Goal: Obtain resource: Download file/media

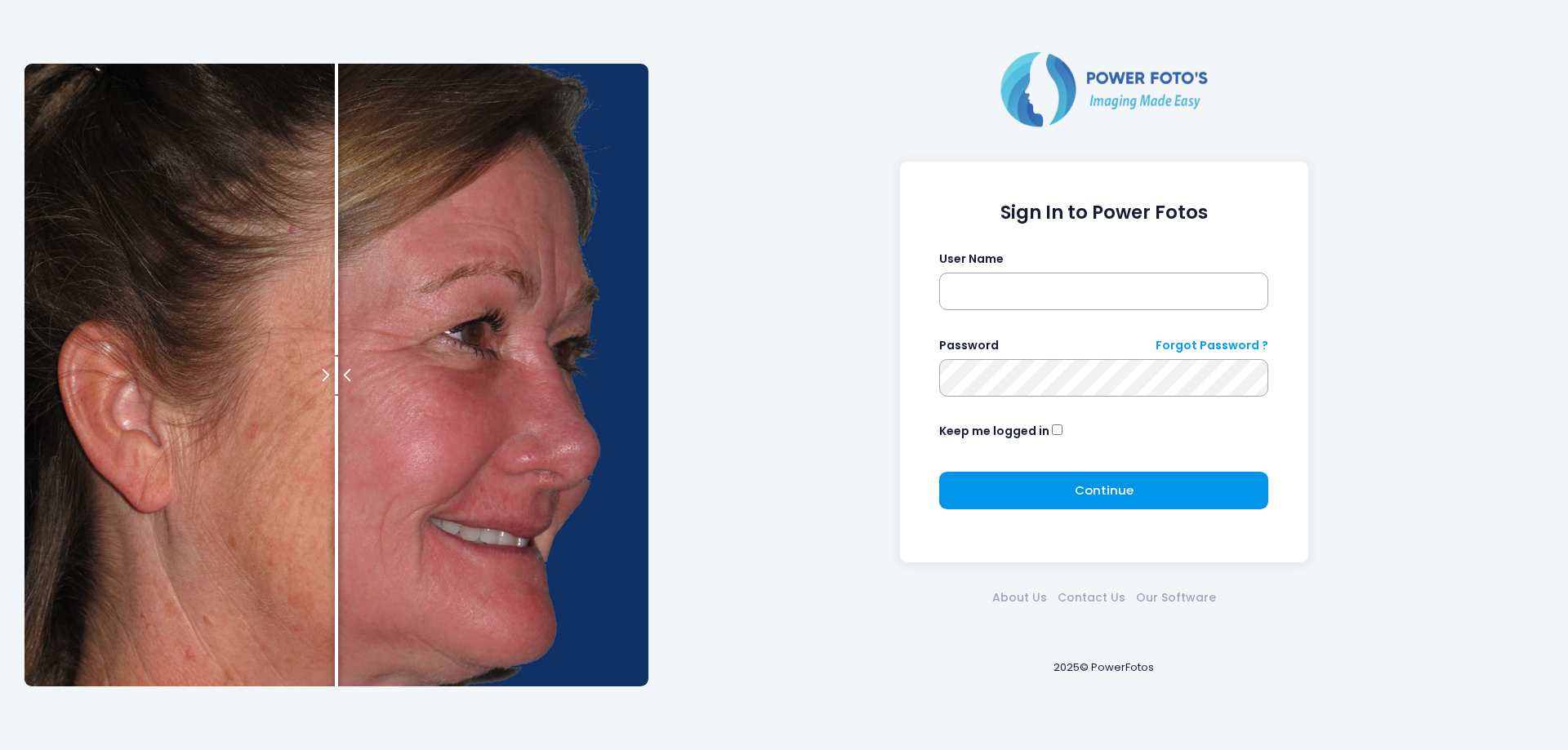
click at [1040, 496] on button "Continue Please wait..." at bounding box center [1103, 491] width 329 height 38
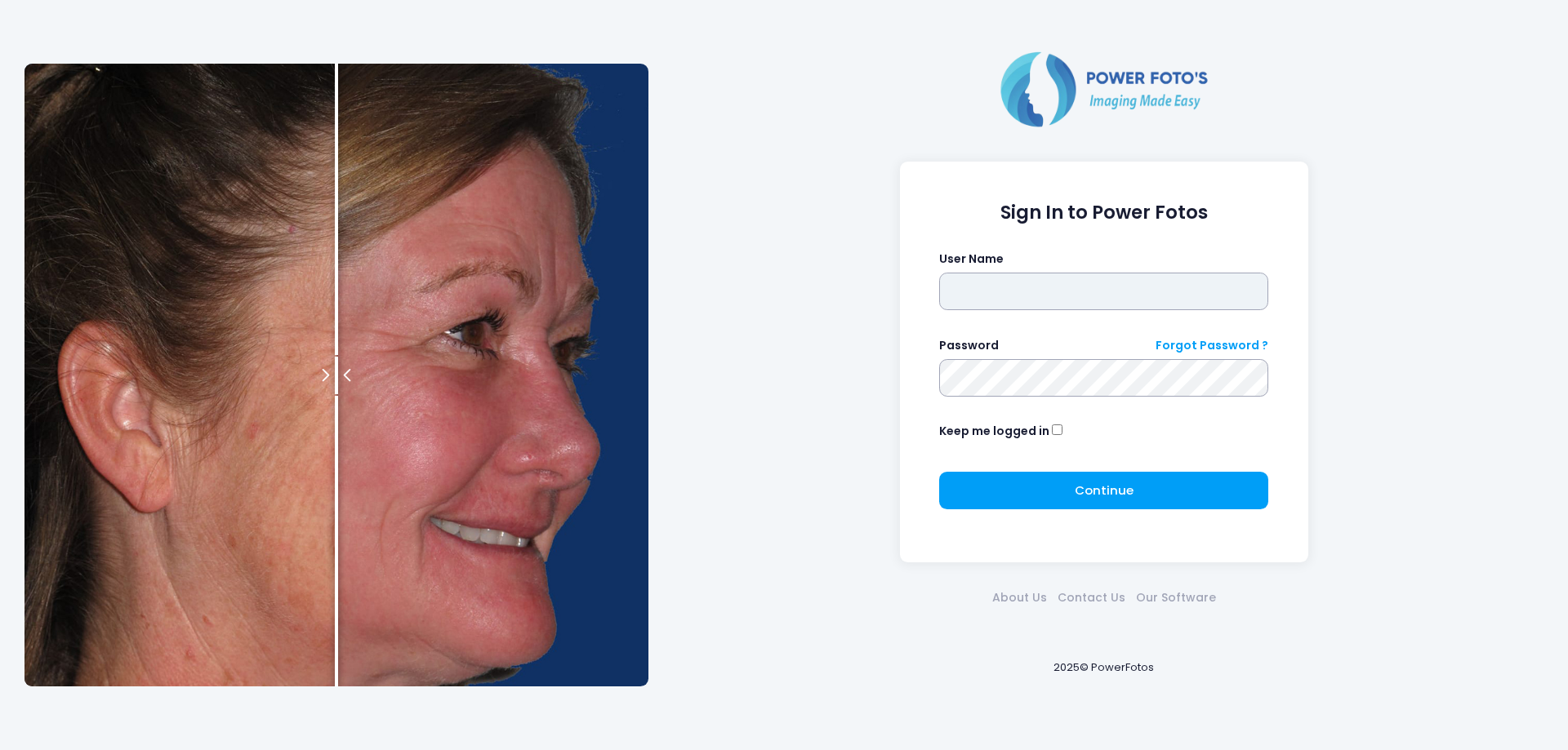
type input "*******"
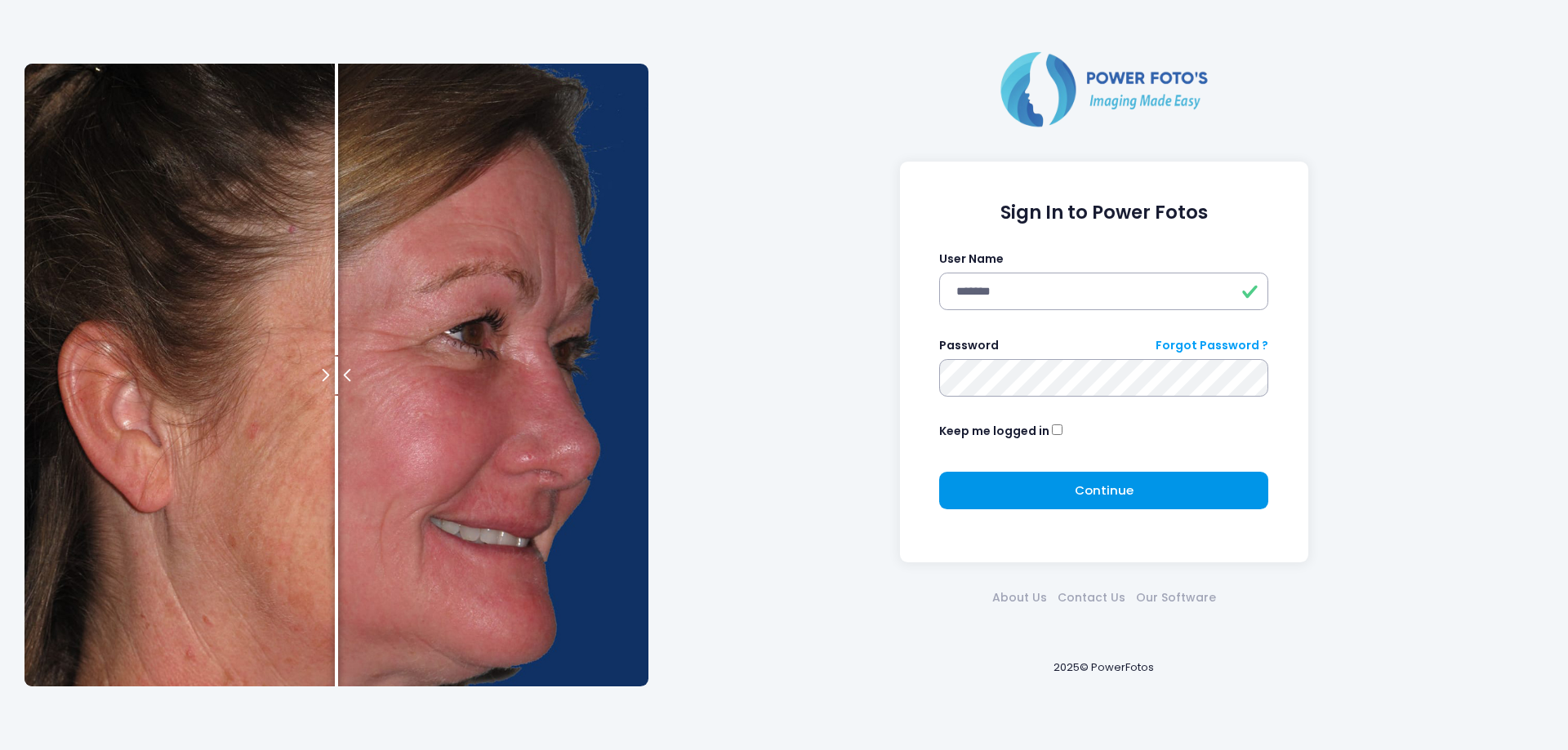
click at [1112, 484] on span "Continue" at bounding box center [1104, 490] width 59 height 17
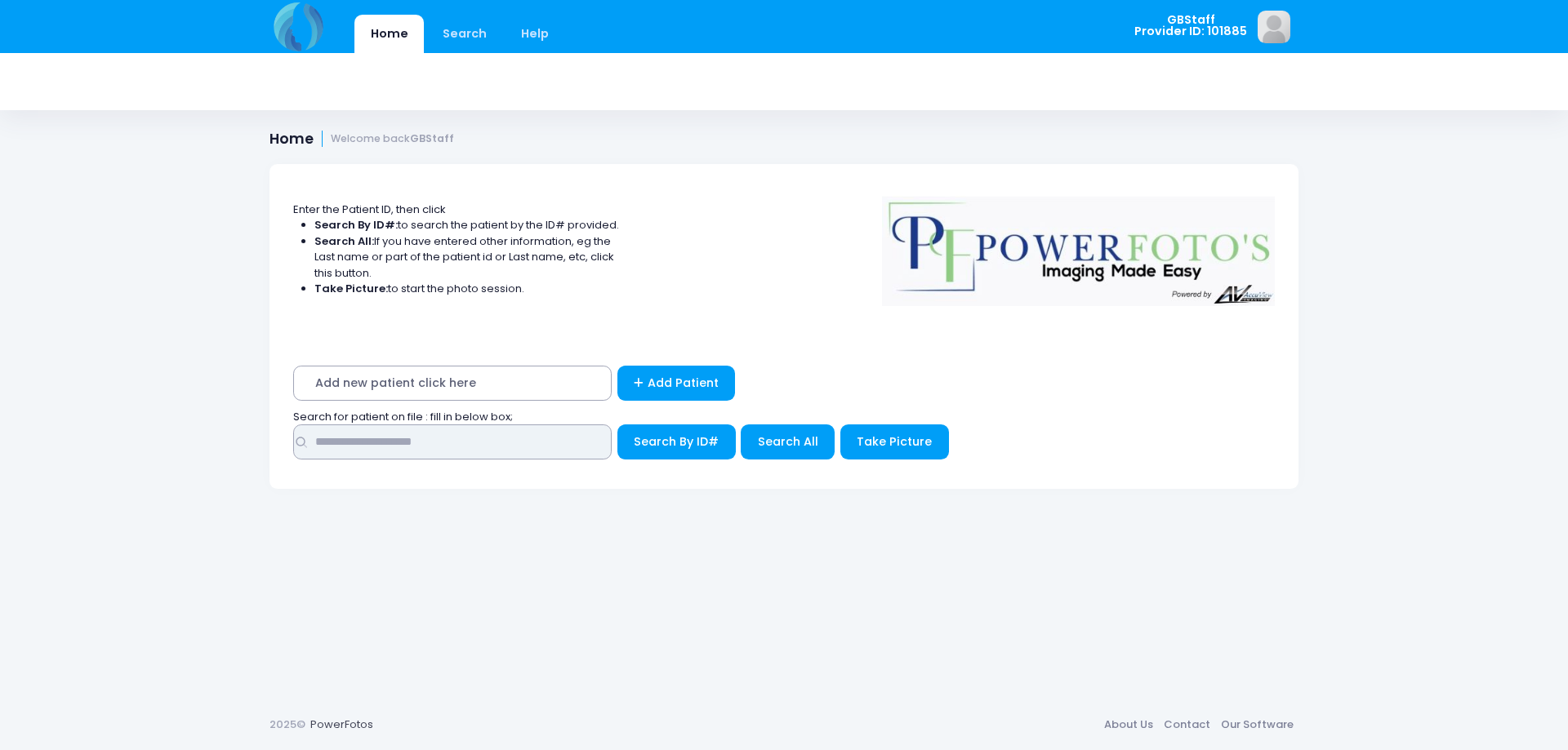
click at [471, 439] on input "text" at bounding box center [452, 441] width 319 height 35
type input "*****"
click at [683, 449] on span "Search By ID#" at bounding box center [676, 441] width 85 height 16
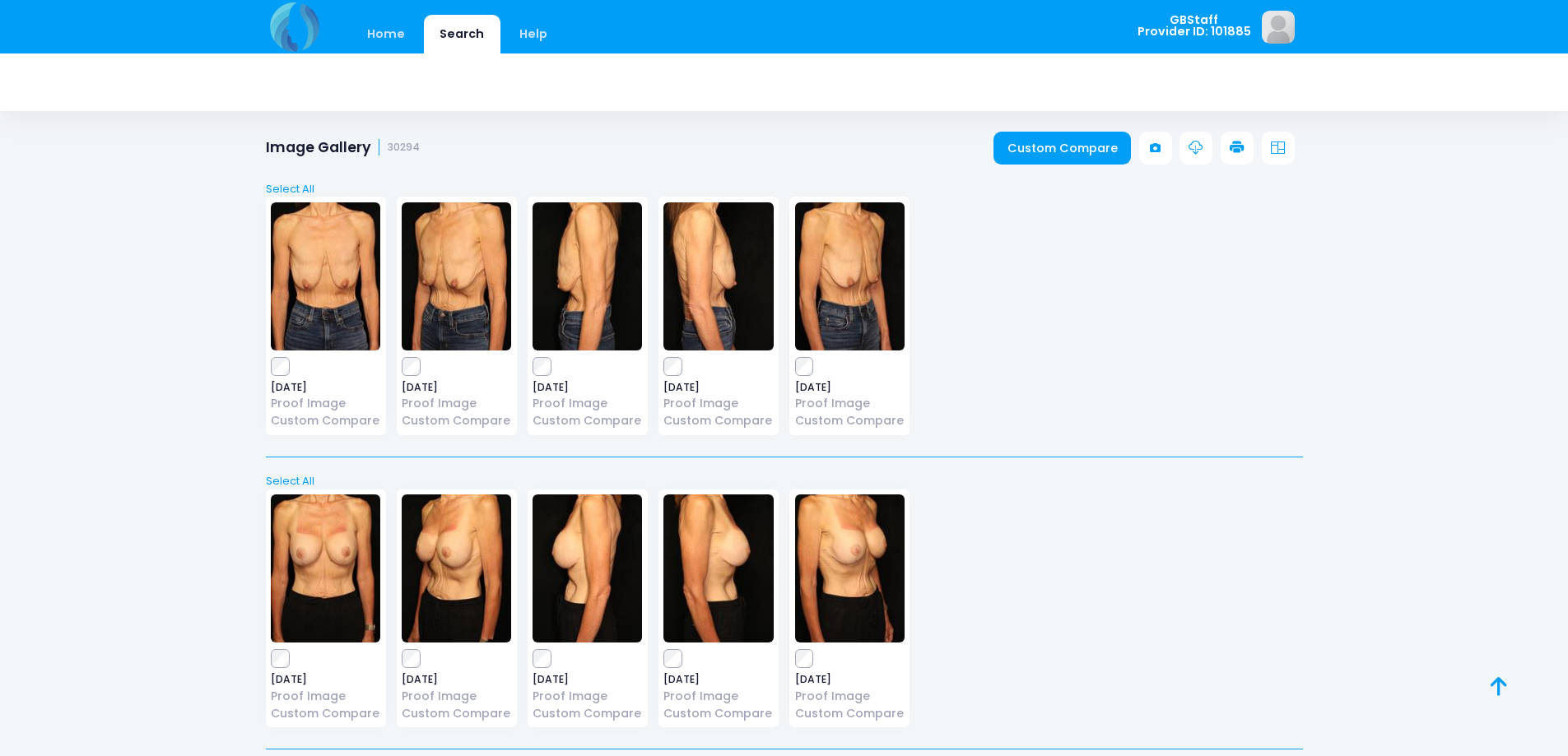
click at [289, 658] on label at bounding box center [325, 659] width 109 height 17
click at [1228, 156] on div "Select All Deselect All [DATE] Proof Image Custom Compare" at bounding box center [784, 461] width 1037 height 610
click at [1235, 149] on icon at bounding box center [1237, 148] width 15 height 15
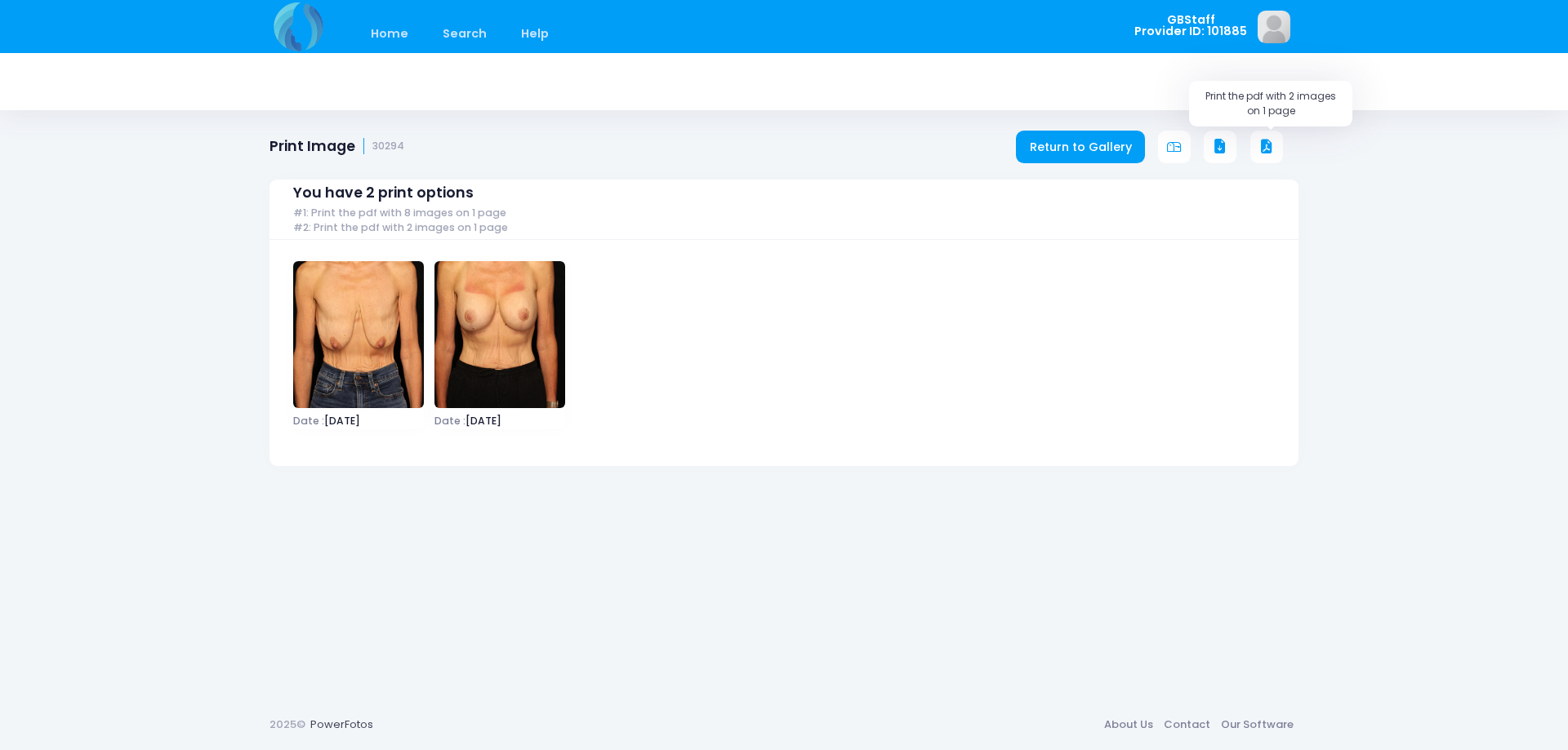
click at [1277, 147] on button at bounding box center [1267, 147] width 33 height 33
click at [1084, 151] on link "Return to Gallery" at bounding box center [1080, 147] width 129 height 33
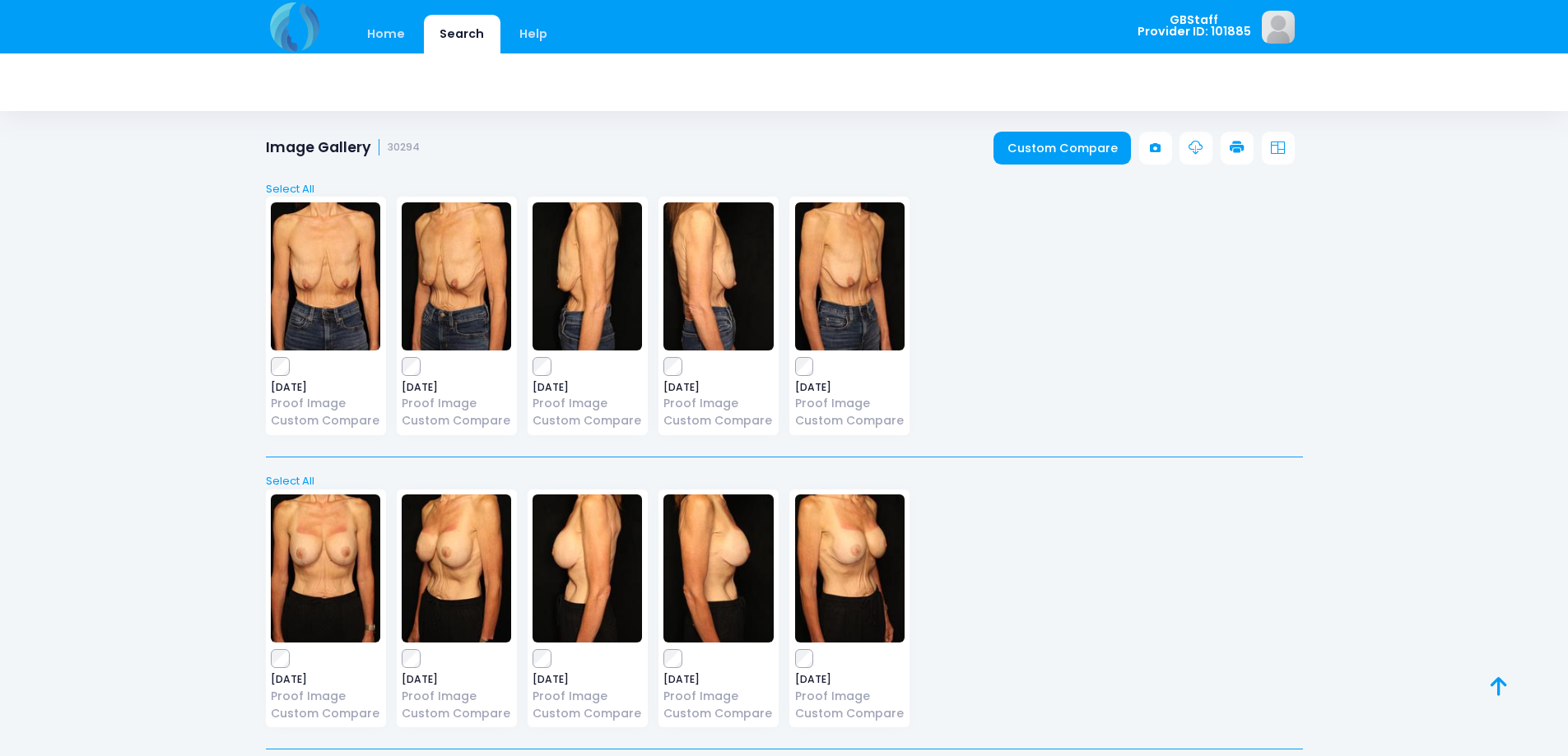
click at [1240, 151] on icon at bounding box center [1237, 148] width 15 height 15
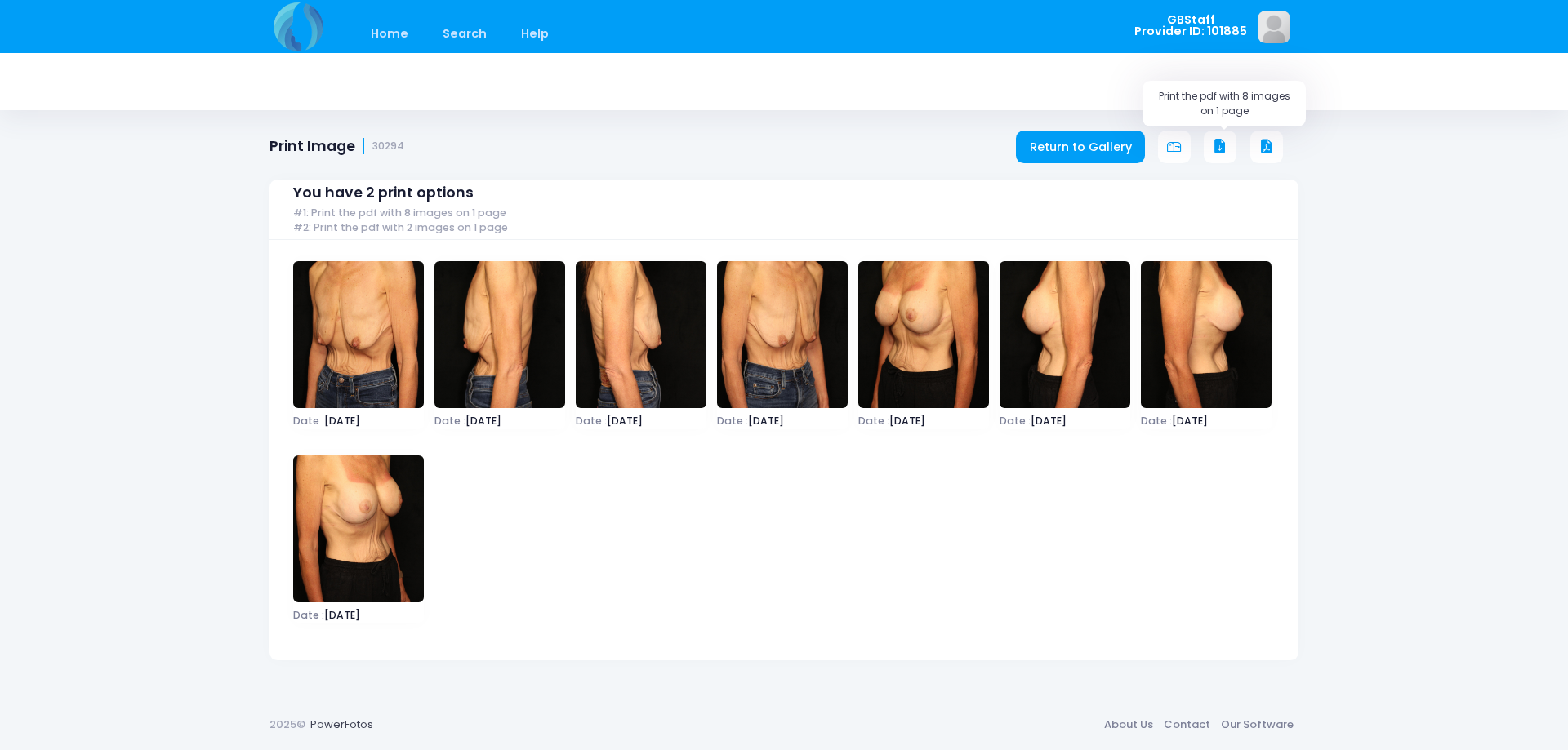
click at [1218, 145] on icon at bounding box center [1221, 147] width 15 height 15
